Goal: Find specific page/section: Find specific page/section

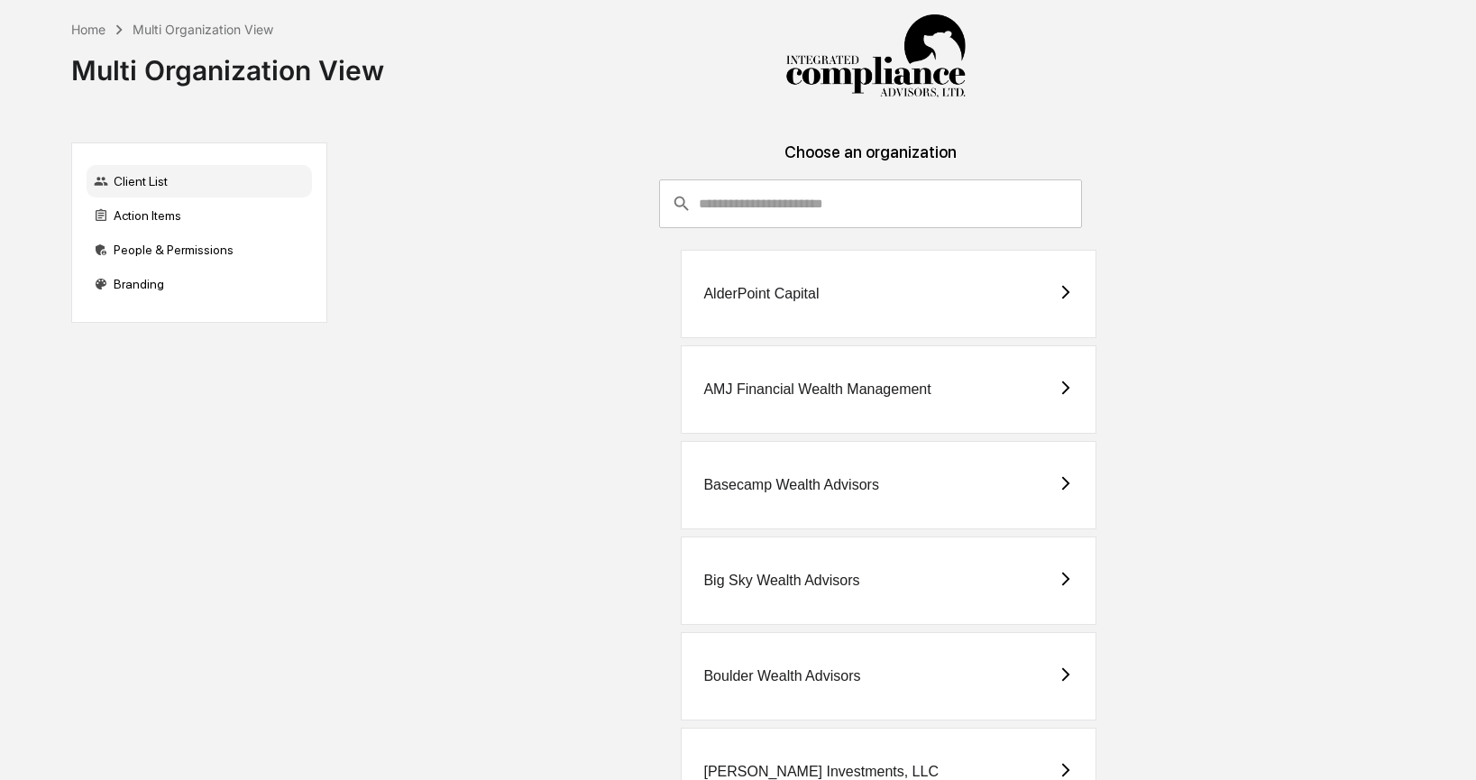
click at [840, 188] on input "consultant-dashboard__filter-organizations-search-bar" at bounding box center [890, 203] width 383 height 49
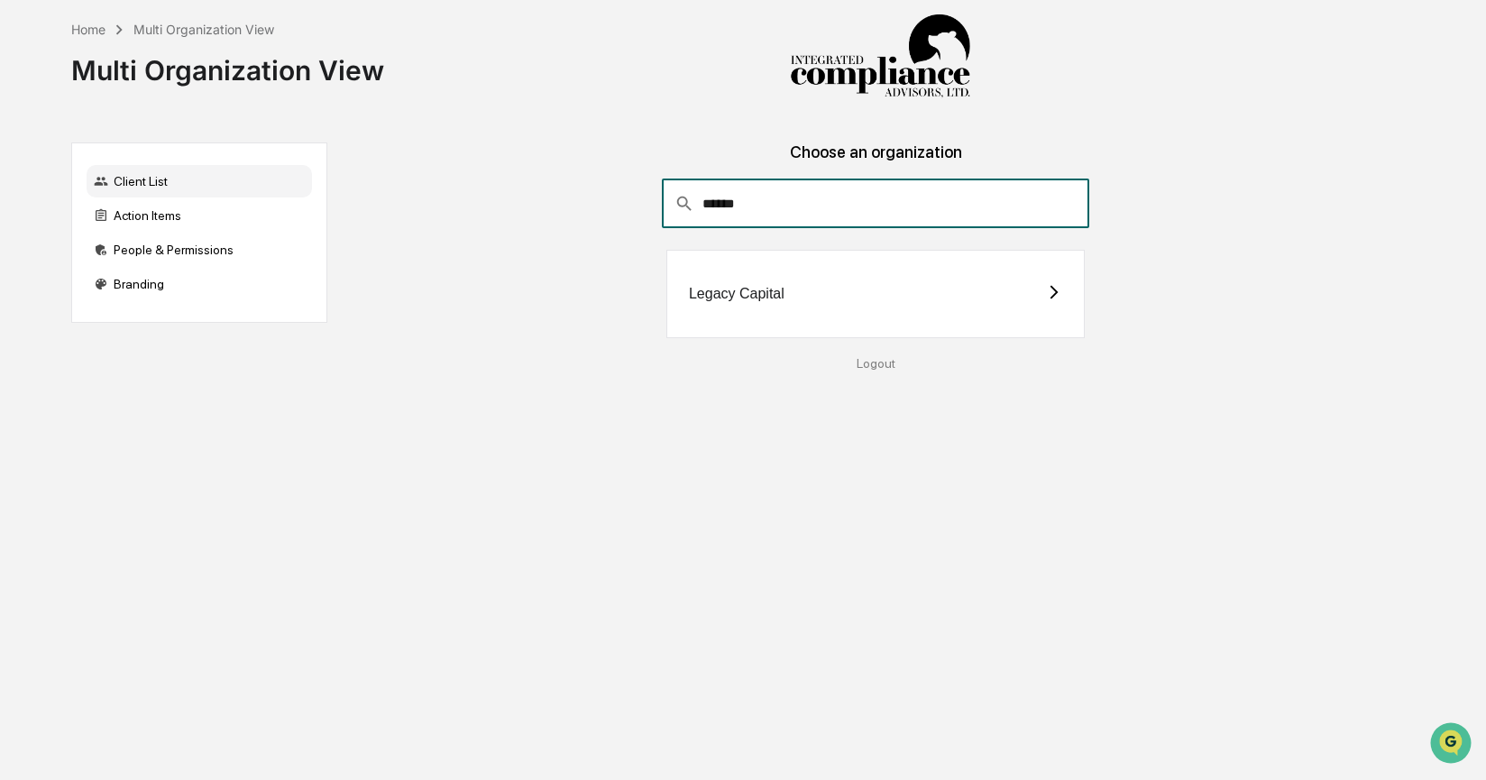
type input "******"
click at [746, 308] on div "Legacy Capital" at bounding box center [875, 294] width 418 height 88
